Goal: Navigation & Orientation: Find specific page/section

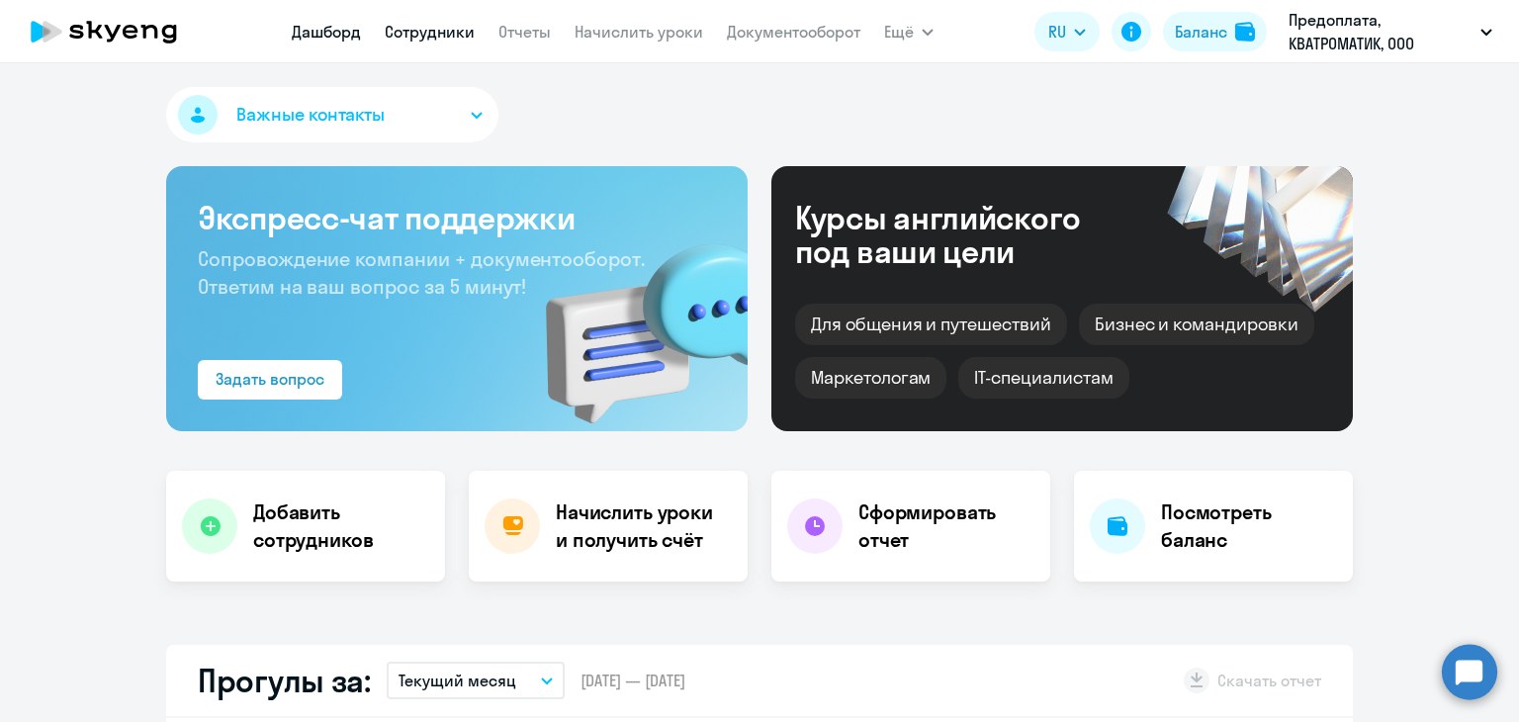
click at [430, 31] on link "Сотрудники" at bounding box center [430, 32] width 90 height 20
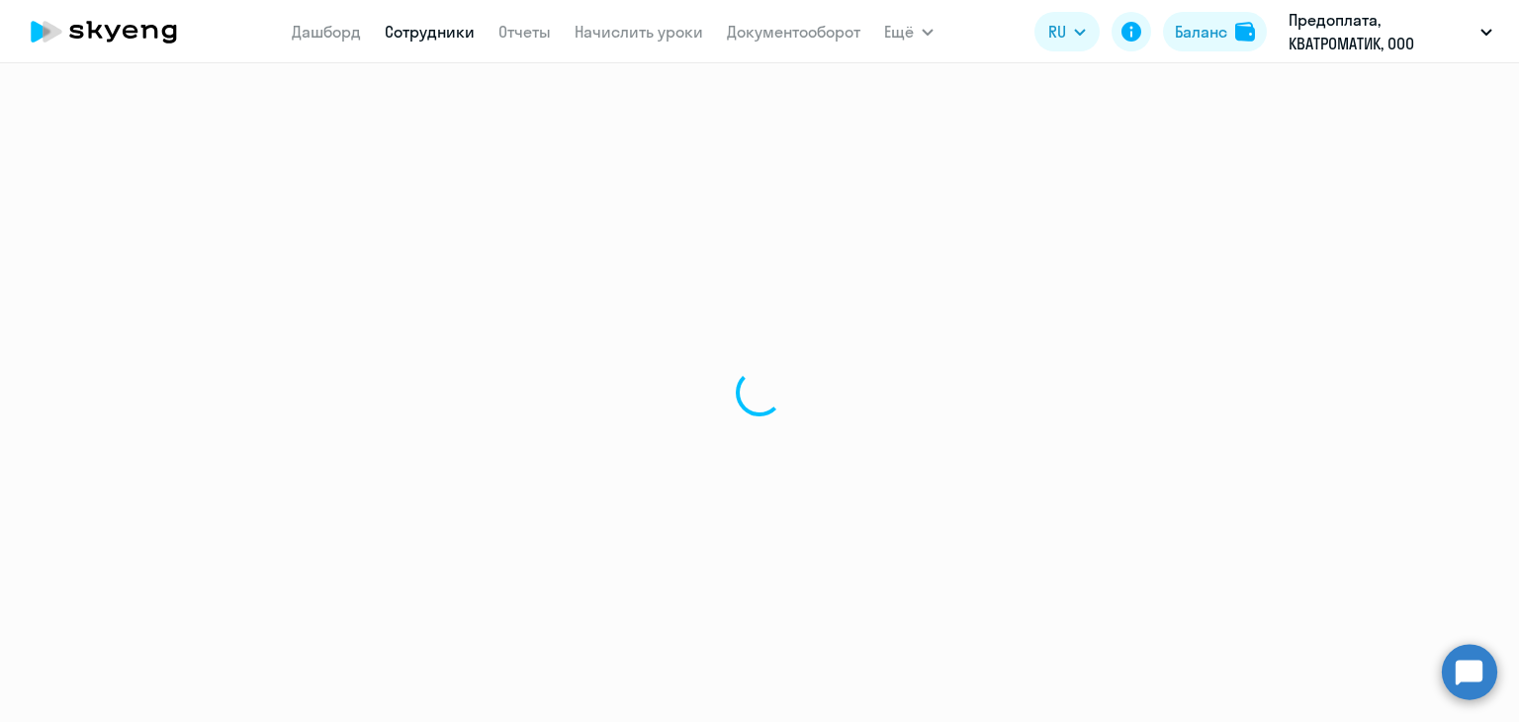
select select "30"
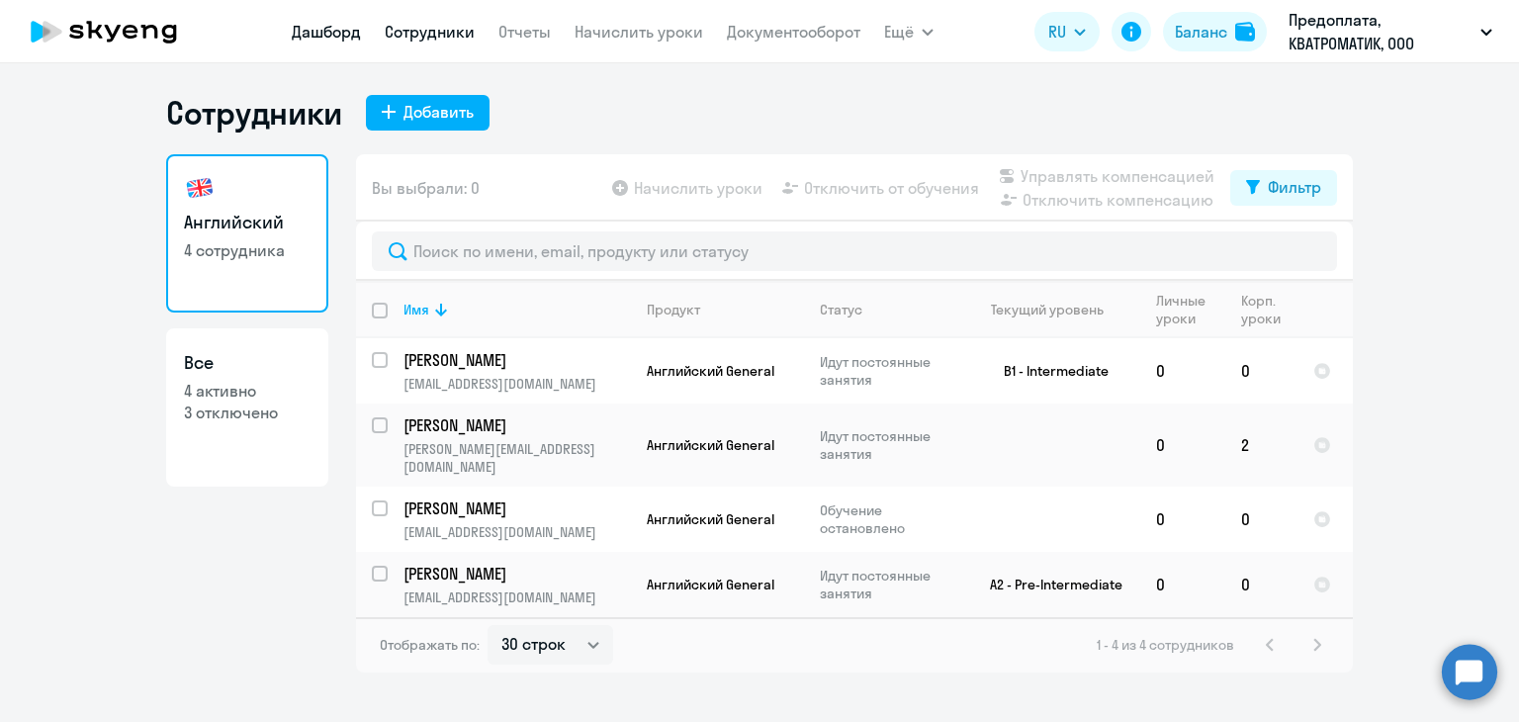
click at [328, 37] on link "Дашборд" at bounding box center [326, 32] width 69 height 20
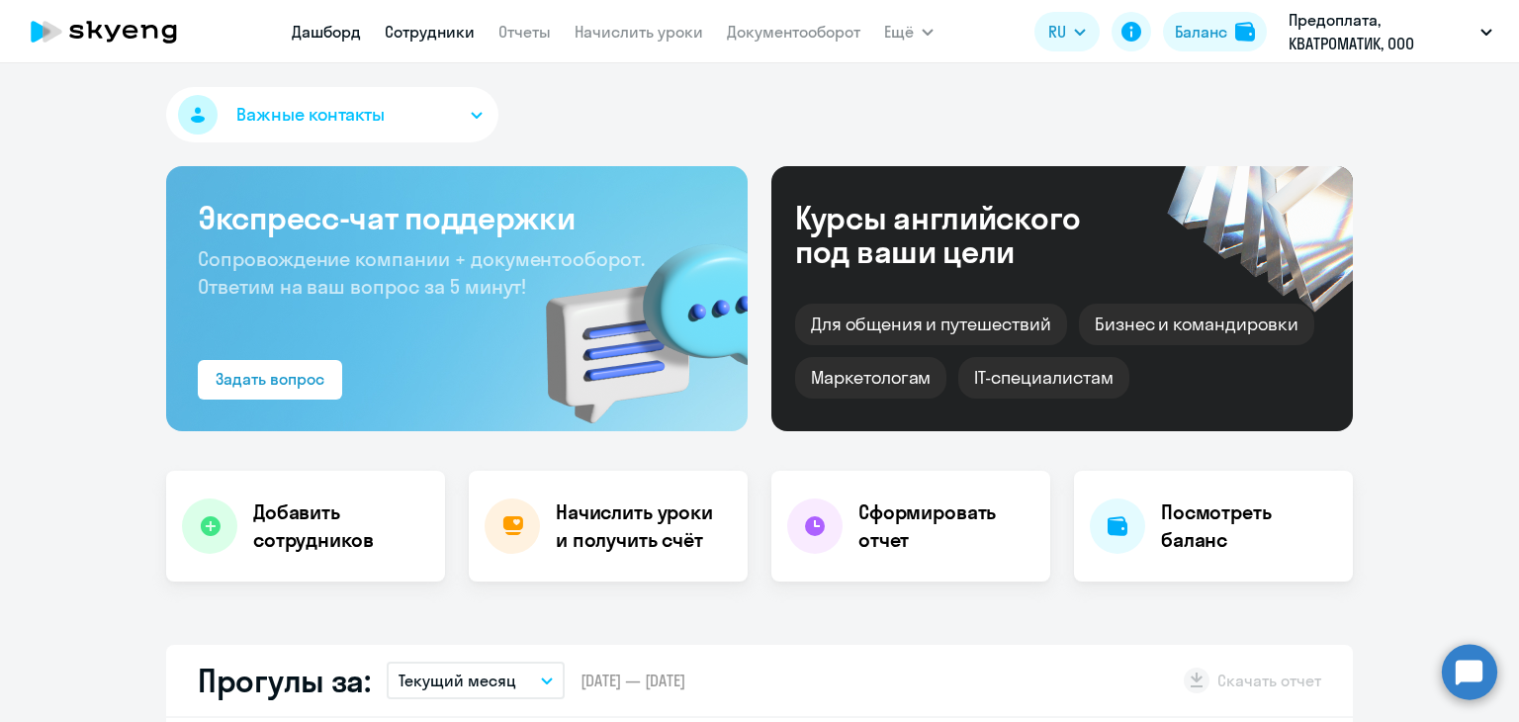
click at [442, 31] on link "Сотрудники" at bounding box center [430, 32] width 90 height 20
select select "30"
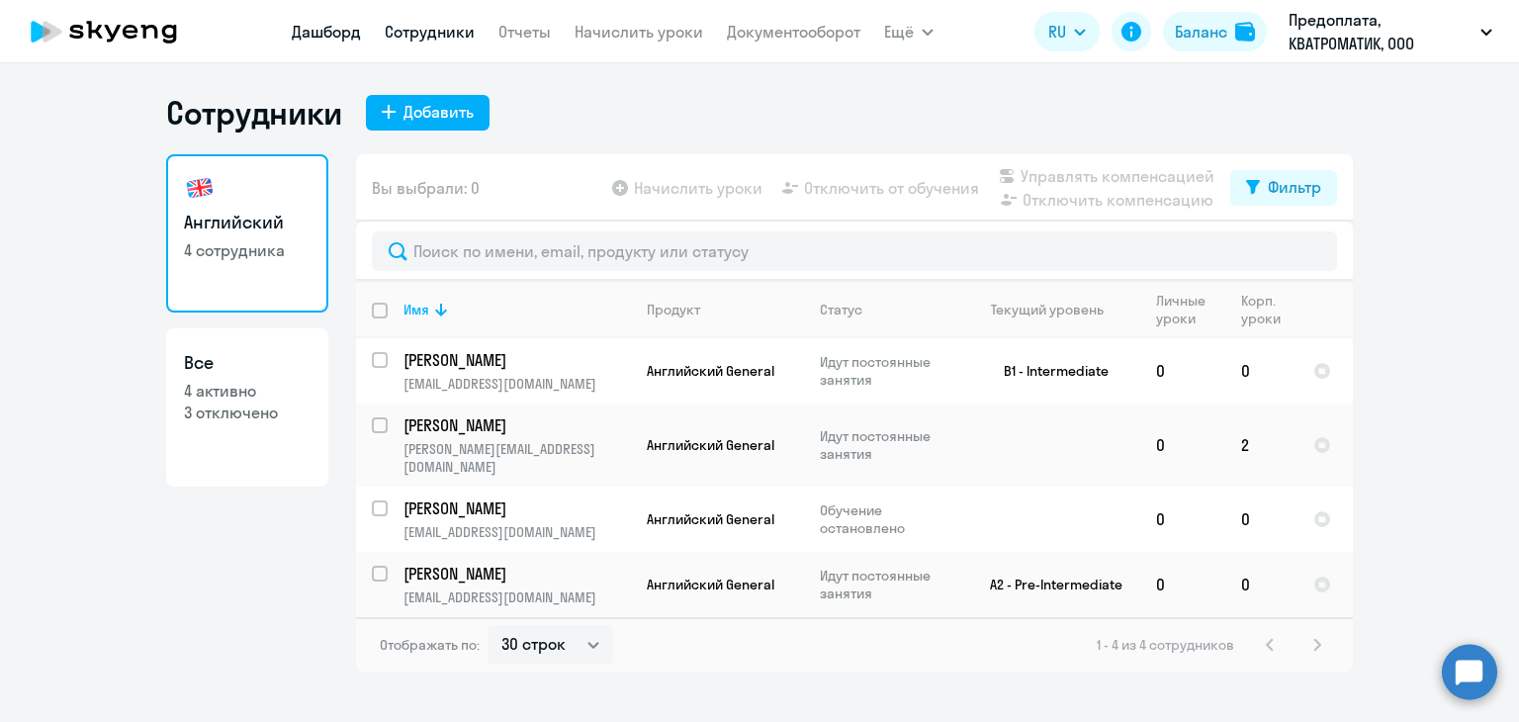
click at [312, 29] on link "Дашборд" at bounding box center [326, 32] width 69 height 20
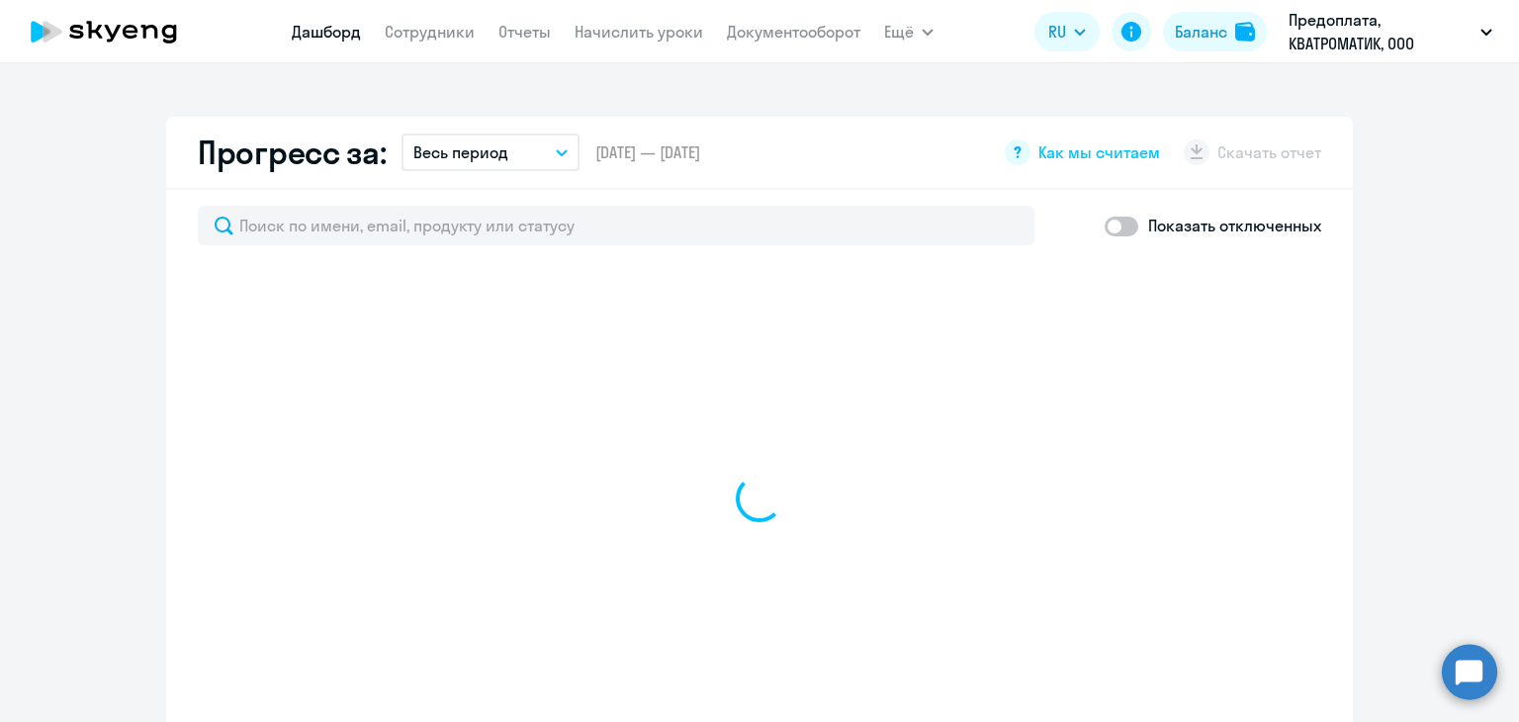
select select "30"
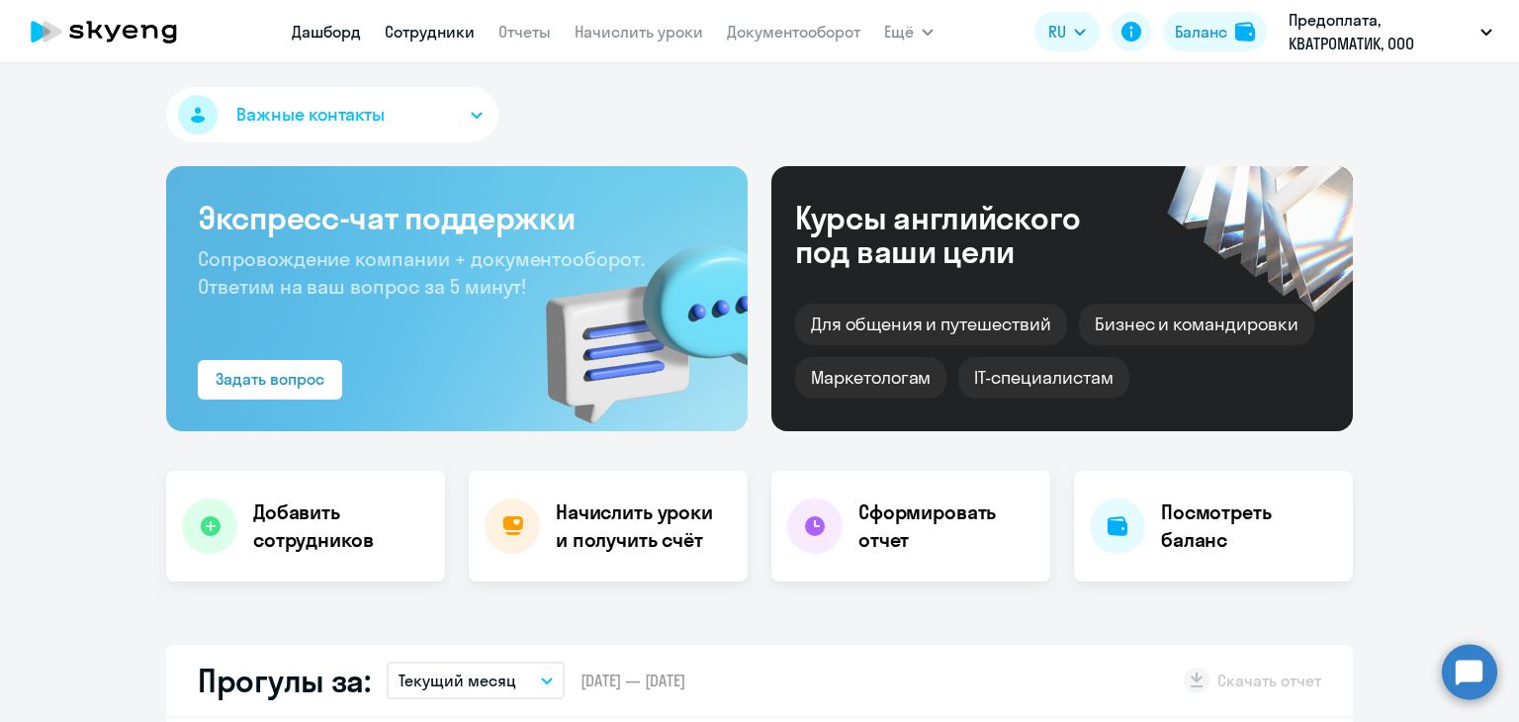
click at [414, 29] on link "Сотрудники" at bounding box center [430, 32] width 90 height 20
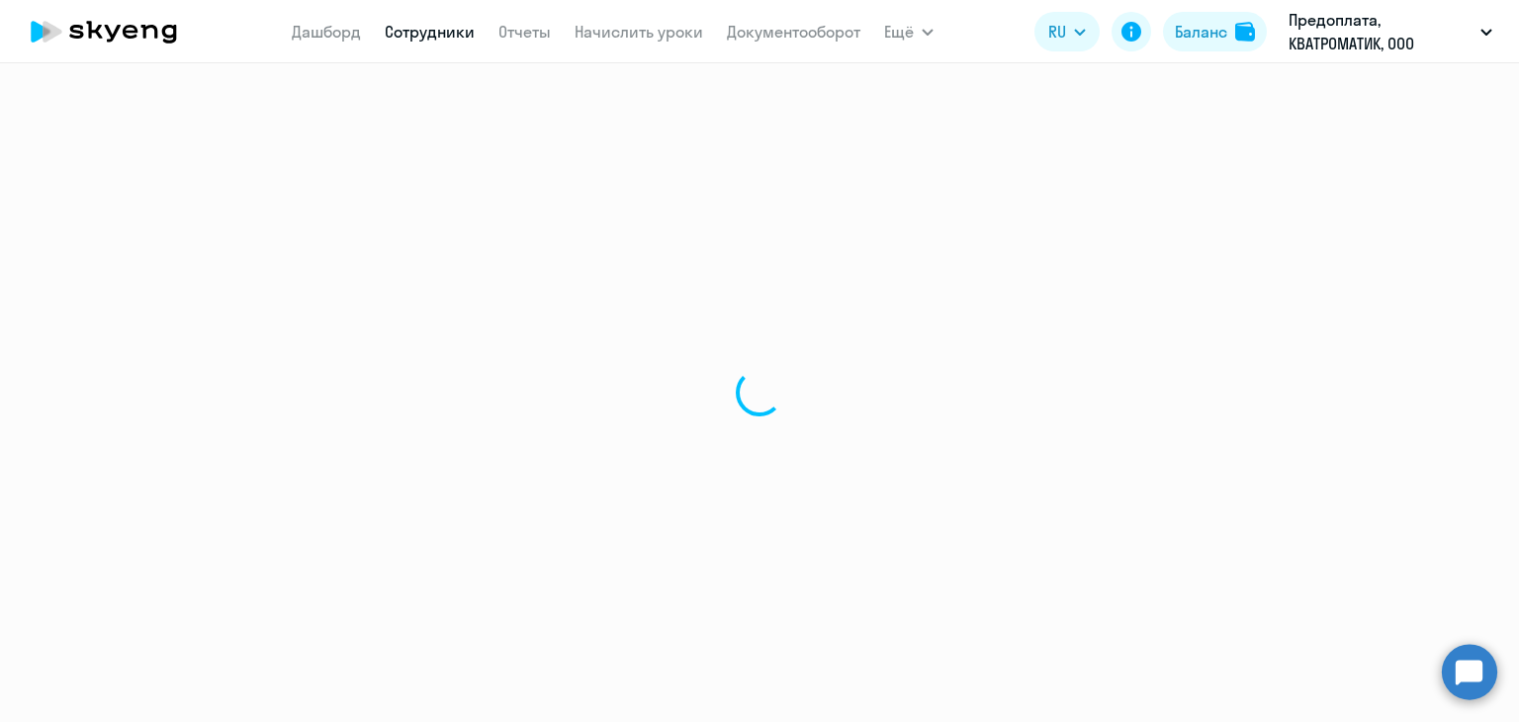
select select "30"
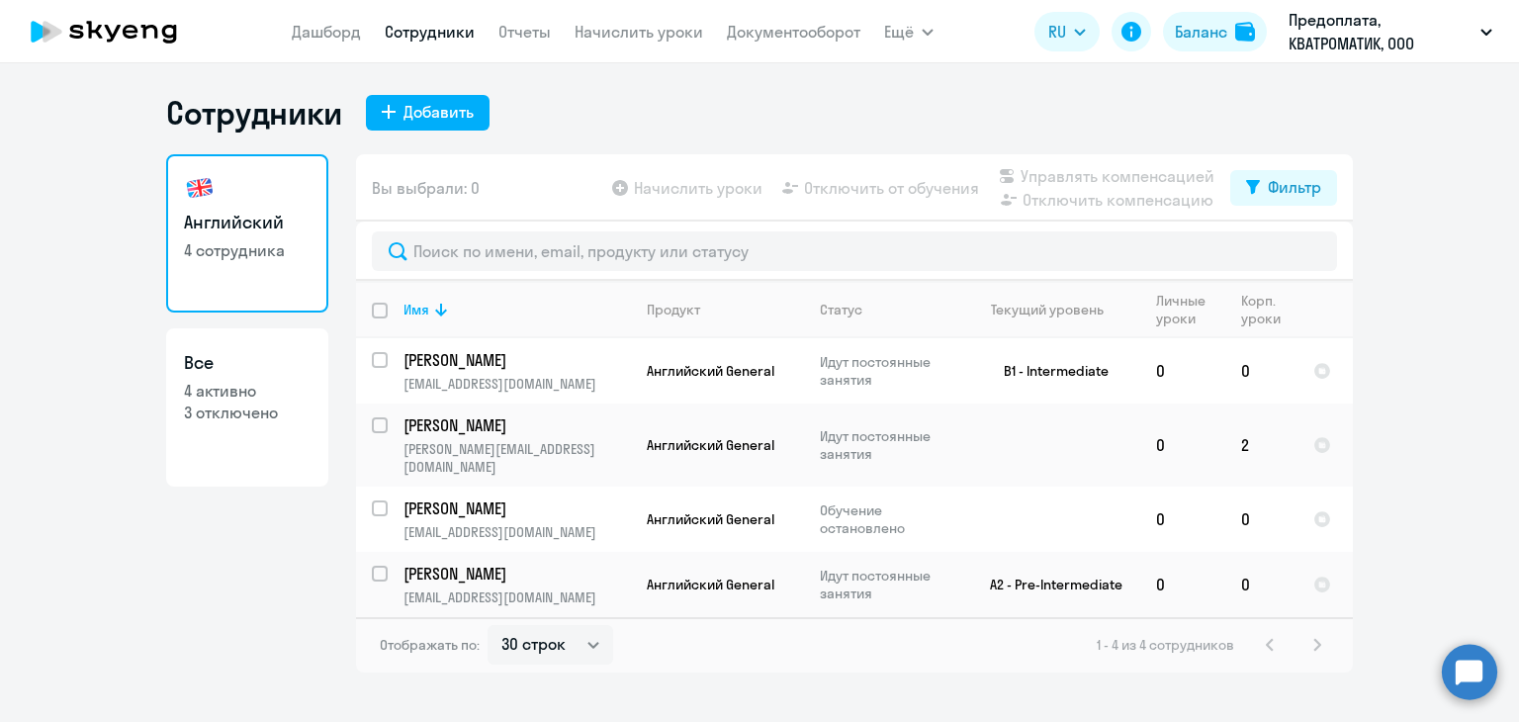
click at [237, 410] on p "3 отключено" at bounding box center [247, 413] width 127 height 22
select select "30"
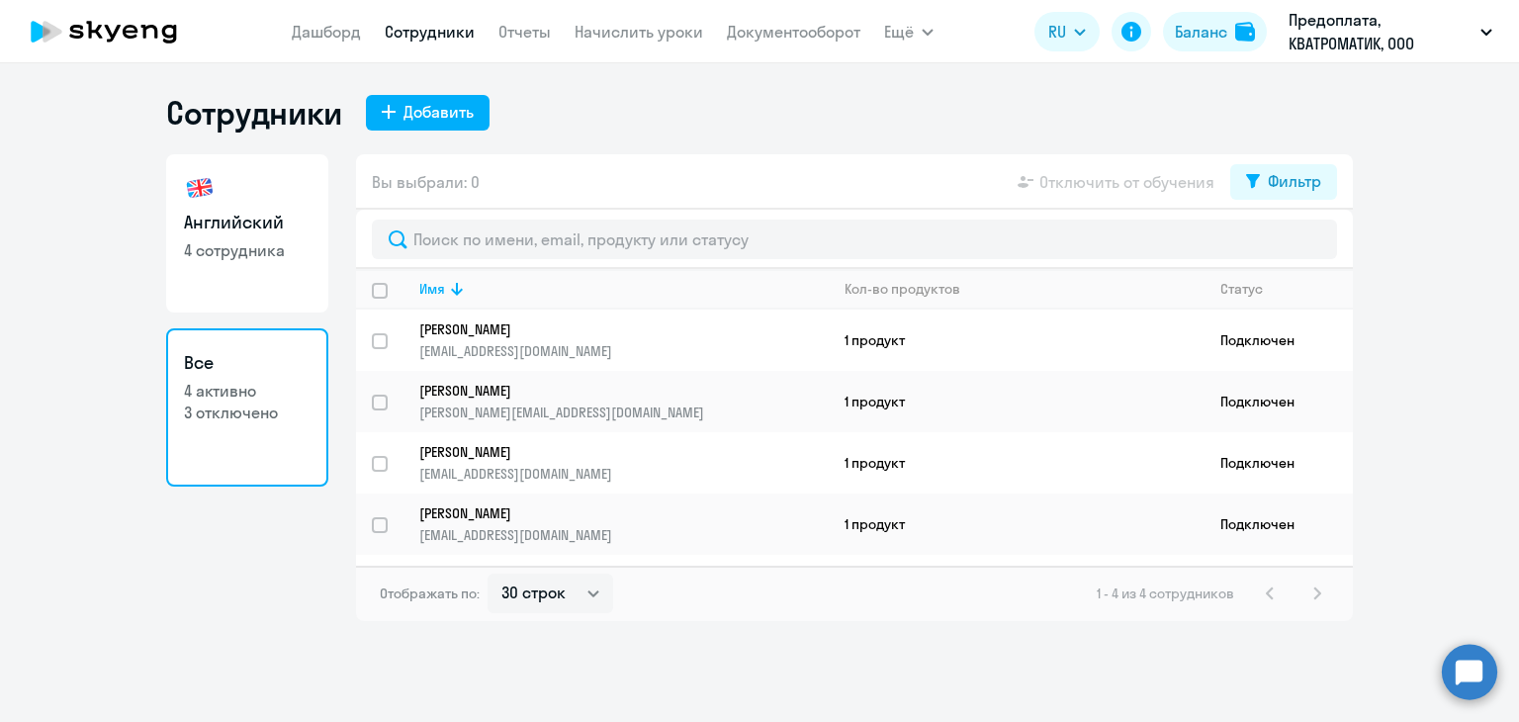
click at [253, 252] on p "4 сотрудника" at bounding box center [247, 250] width 127 height 22
select select "30"
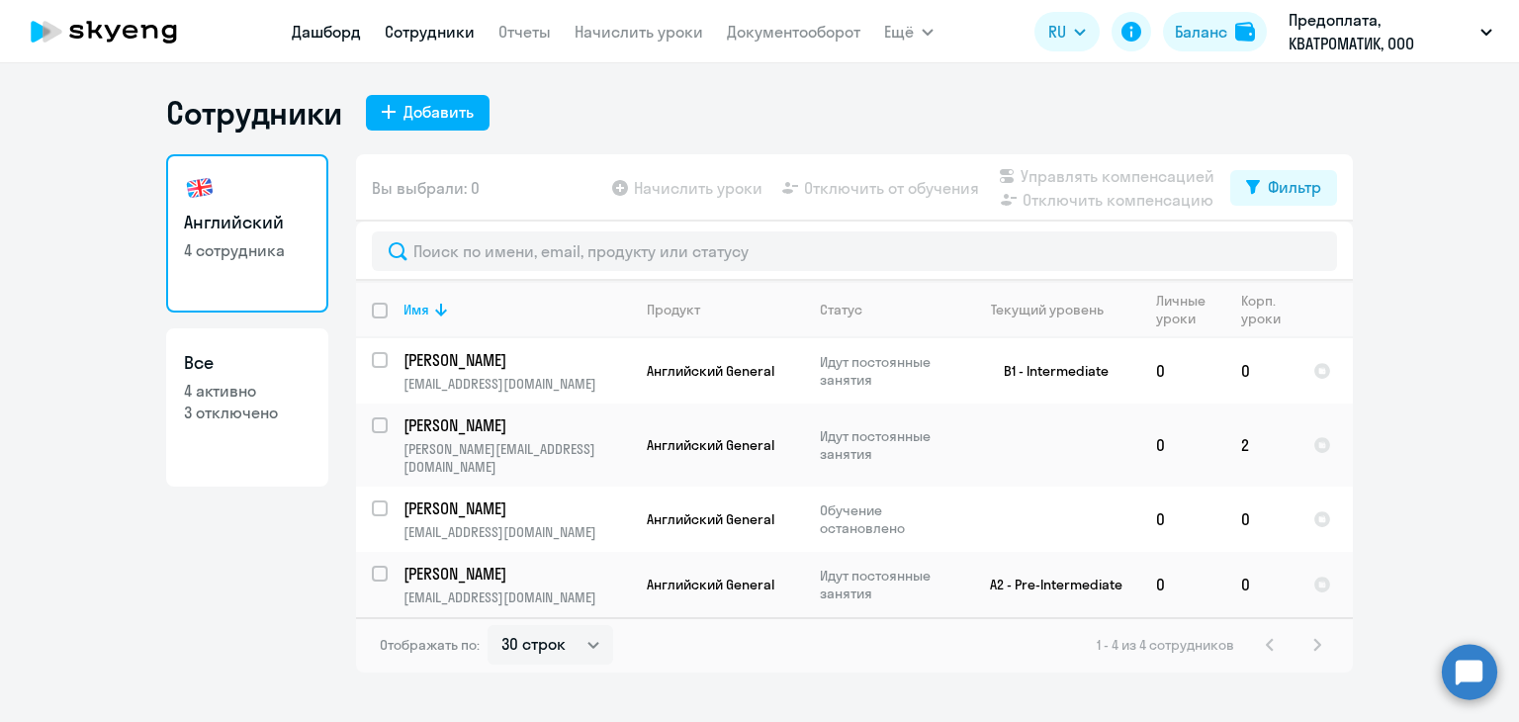
click at [325, 34] on link "Дашборд" at bounding box center [326, 32] width 69 height 20
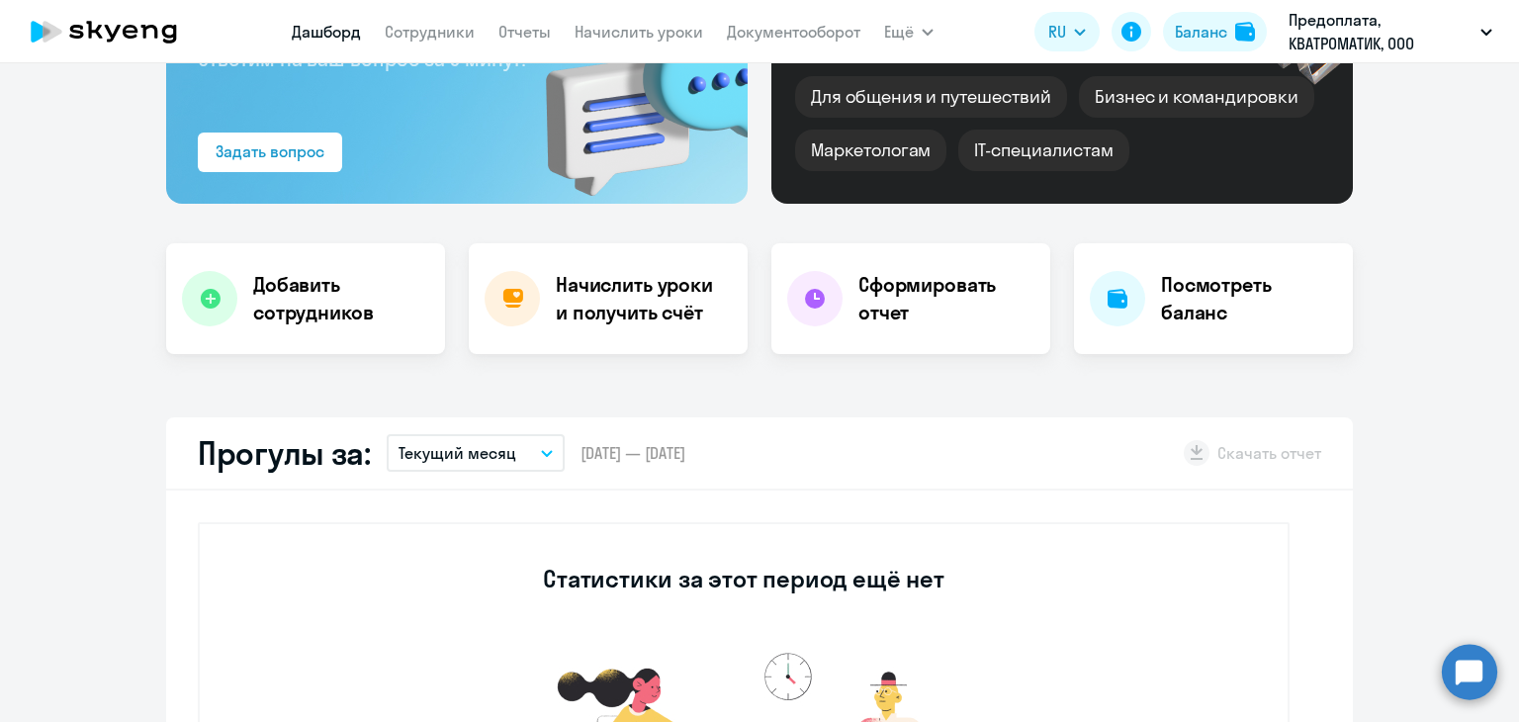
select select "30"
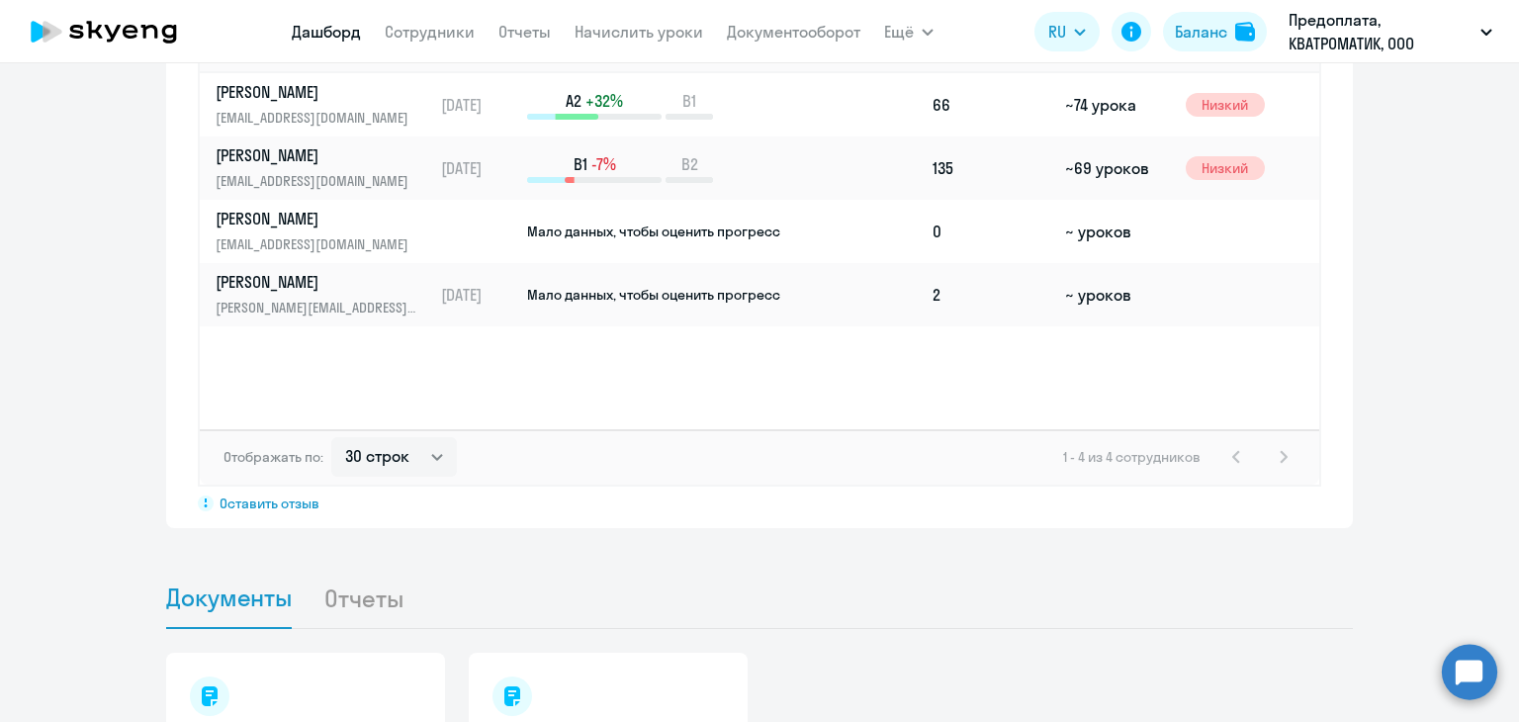
scroll to position [1631, 0]
